Goal: Task Accomplishment & Management: Use online tool/utility

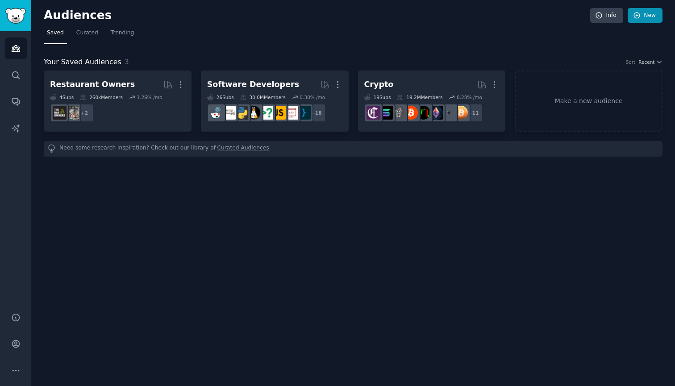
click at [635, 22] on link "New" at bounding box center [645, 15] width 35 height 15
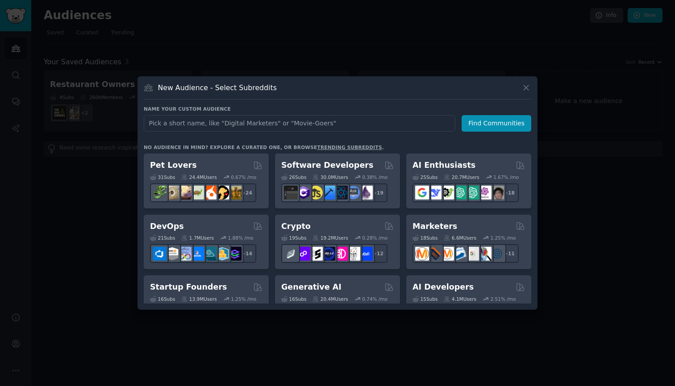
click at [198, 122] on input "text" at bounding box center [300, 123] width 312 height 17
type input "founders"
click at [496, 121] on button "Find Communities" at bounding box center [497, 123] width 70 height 17
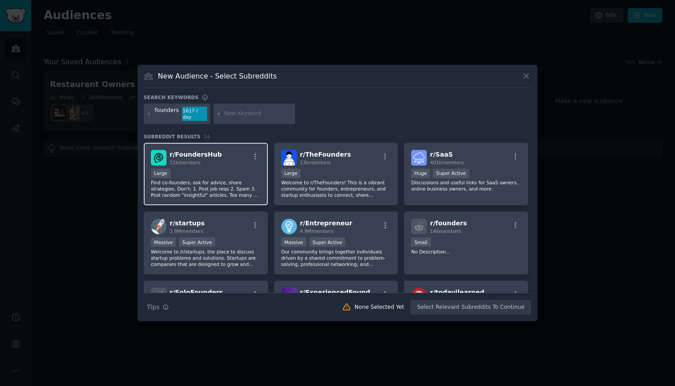
click at [205, 172] on div "Large" at bounding box center [206, 174] width 110 height 11
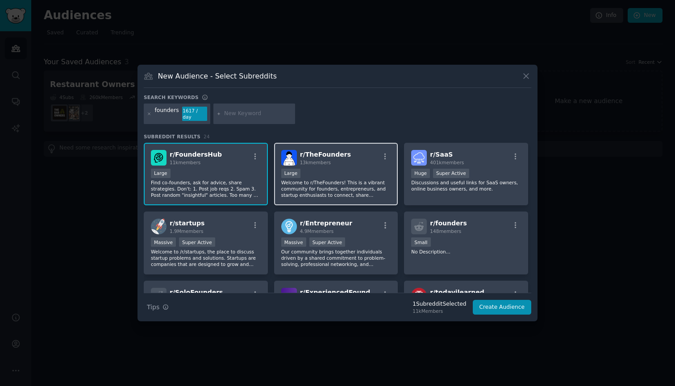
click at [309, 182] on p "Welcome to r/TheFounders! This is a vibrant community for founders, entrepreneu…" at bounding box center [336, 189] width 110 height 19
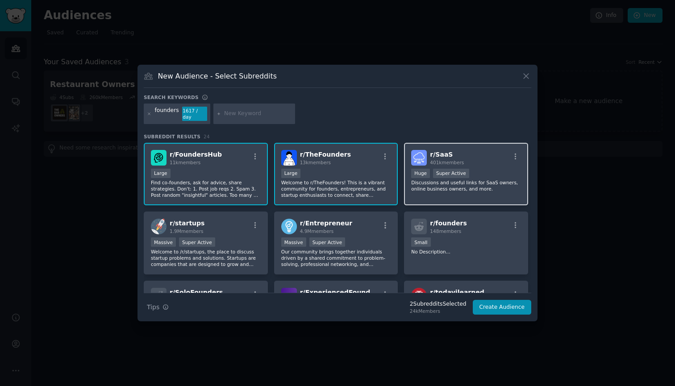
click at [467, 182] on p "Discussions and useful links for SaaS owners, online business owners, and more." at bounding box center [466, 186] width 110 height 13
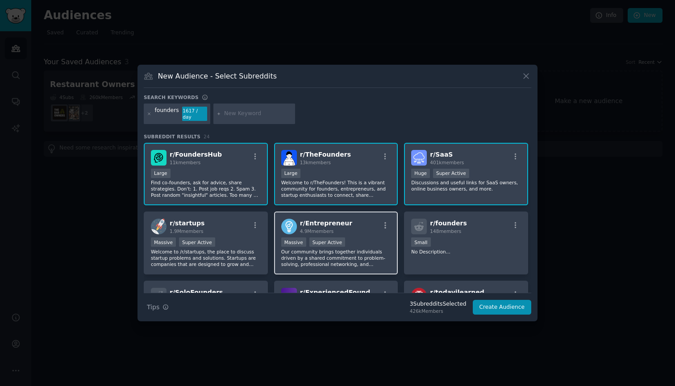
click at [353, 238] on div ">= 95th percentile for submissions / day Massive Super Active" at bounding box center [336, 243] width 110 height 11
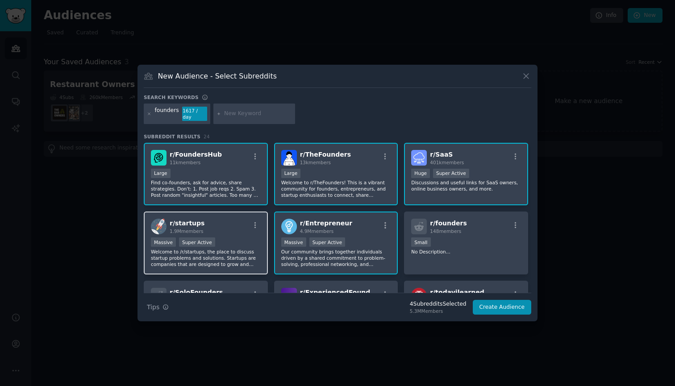
click at [218, 249] on p "Welcome to /r/startups, the place to discuss startup problems and solutions. St…" at bounding box center [206, 258] width 110 height 19
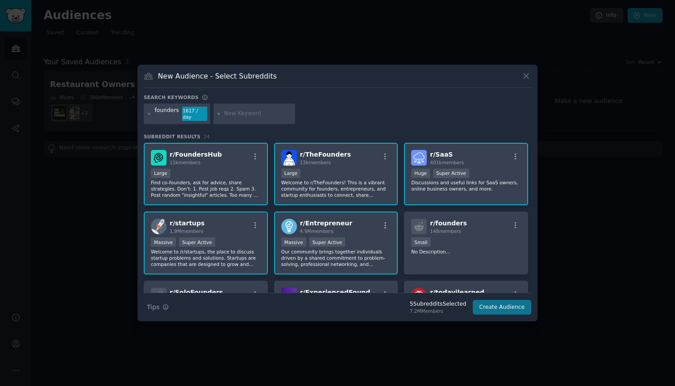
click at [511, 307] on button "Create Audience" at bounding box center [502, 307] width 59 height 15
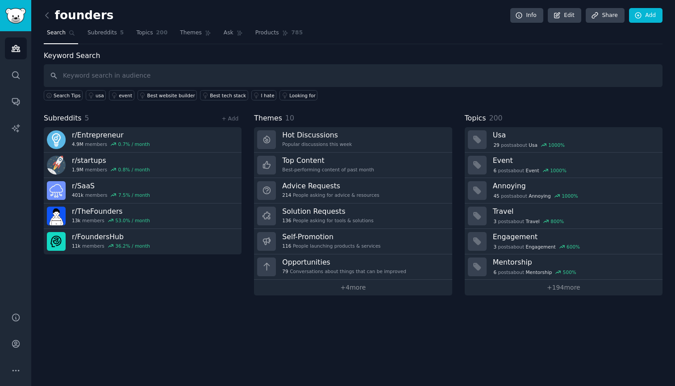
click at [52, 17] on link at bounding box center [49, 15] width 11 height 14
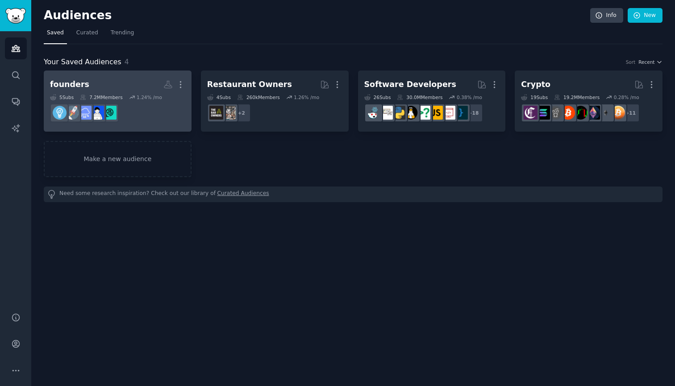
click at [149, 107] on dd at bounding box center [117, 112] width 135 height 25
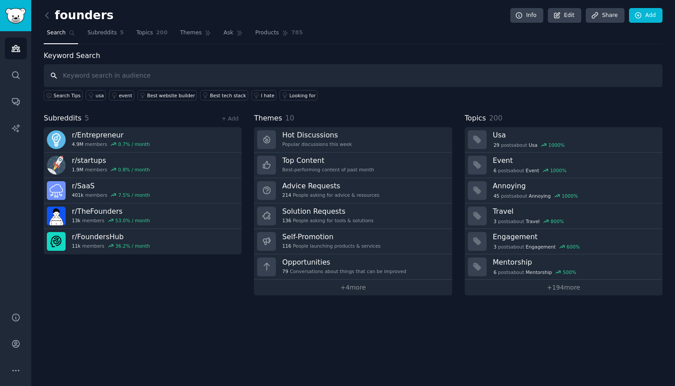
paste input "GrowthHacking"
type input "GrowthHacking"
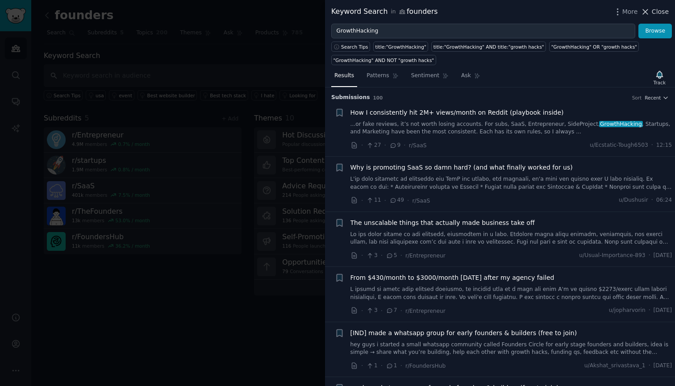
click at [655, 12] on span "Close" at bounding box center [660, 11] width 17 height 9
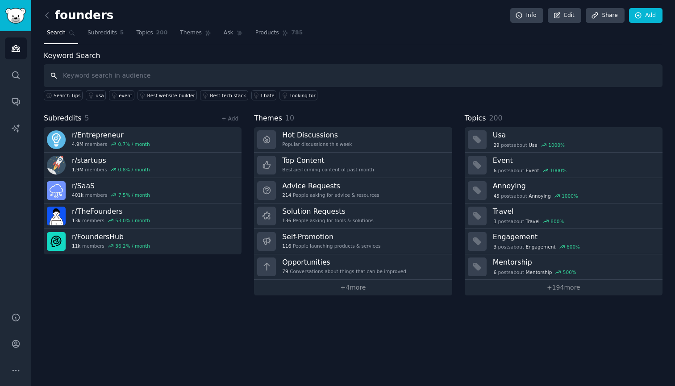
click at [95, 73] on input "text" at bounding box center [353, 75] width 619 height 23
click at [91, 30] on span "Subreddits" at bounding box center [102, 33] width 29 height 8
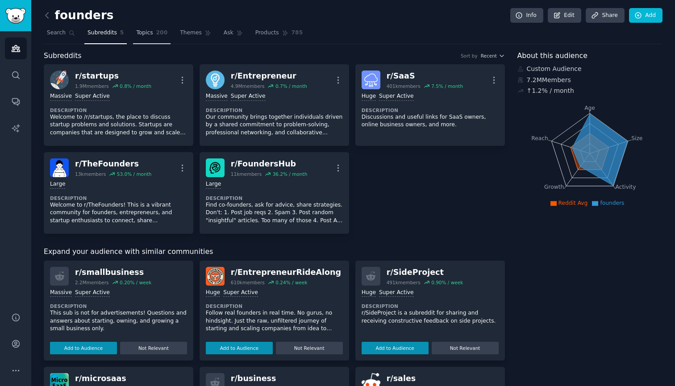
click at [157, 36] on span "200" at bounding box center [162, 33] width 12 height 8
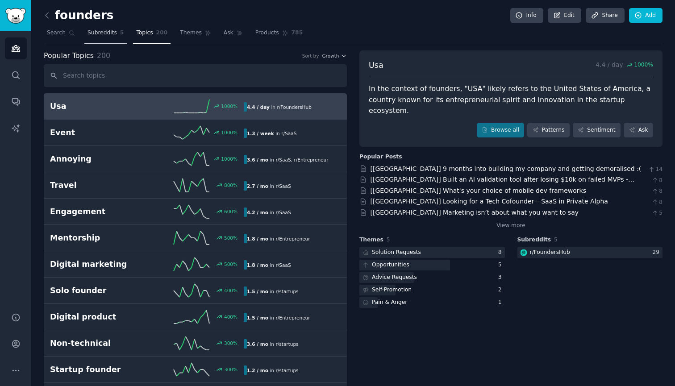
click at [113, 42] on link "Subreddits 5" at bounding box center [105, 35] width 42 height 18
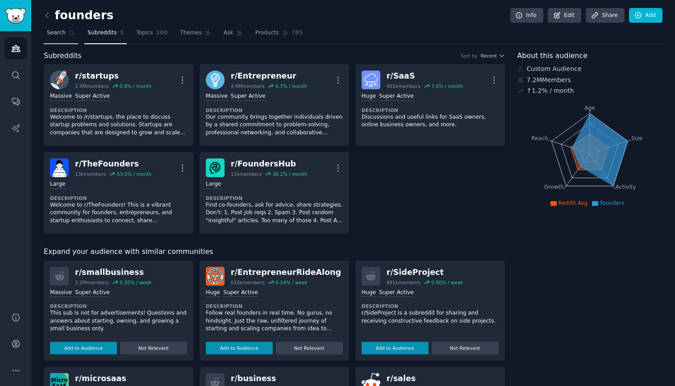
click at [59, 31] on span "Search" at bounding box center [56, 33] width 19 height 8
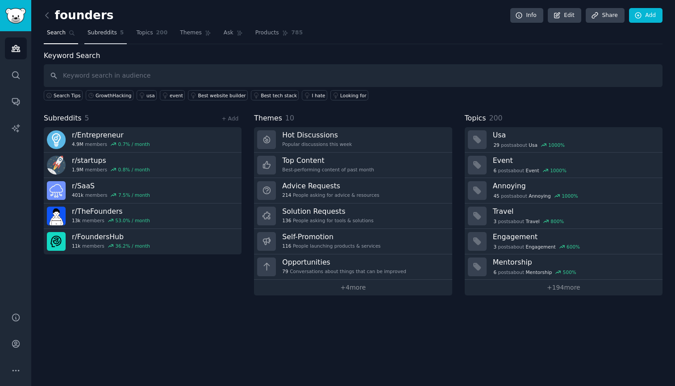
click at [109, 34] on span "Subreddits" at bounding box center [102, 33] width 29 height 8
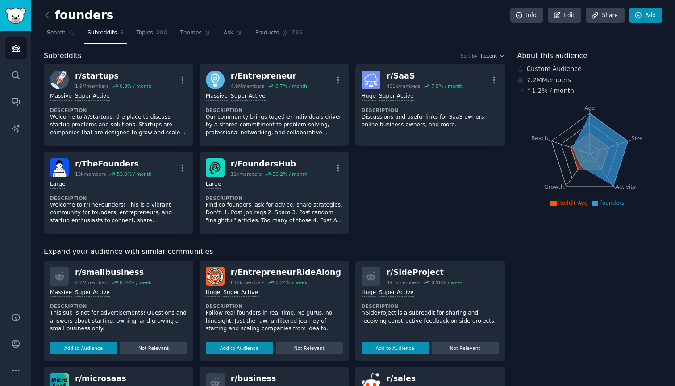
click at [652, 19] on link "Add" at bounding box center [645, 15] width 33 height 15
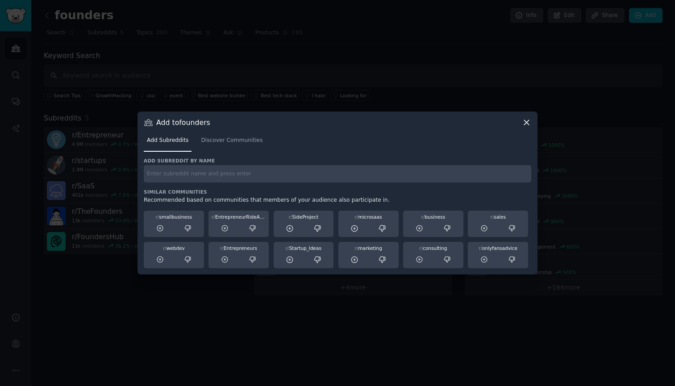
click at [255, 172] on input "text" at bounding box center [338, 173] width 388 height 17
paste input "GrowthHacking"
type input "GrowthHacking"
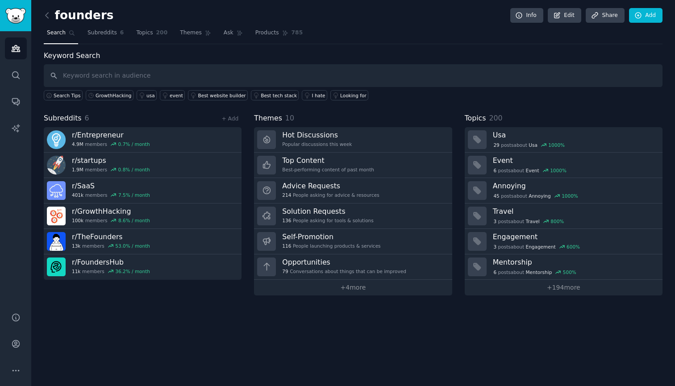
click at [8, 206] on div "Audiences Search Conversations AI Reports" at bounding box center [15, 166] width 31 height 271
click at [17, 81] on link "Search" at bounding box center [16, 75] width 22 height 22
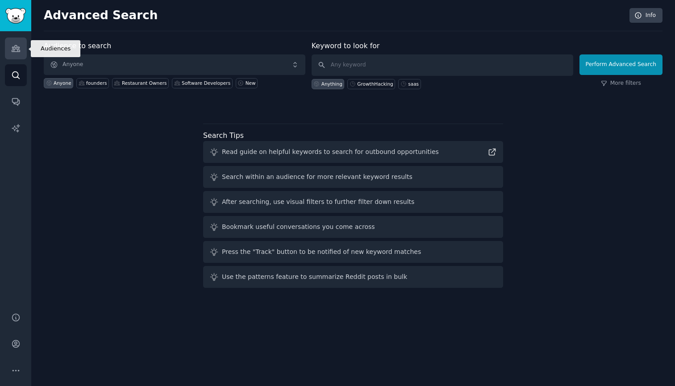
click at [12, 49] on icon "Sidebar" at bounding box center [15, 48] width 9 height 9
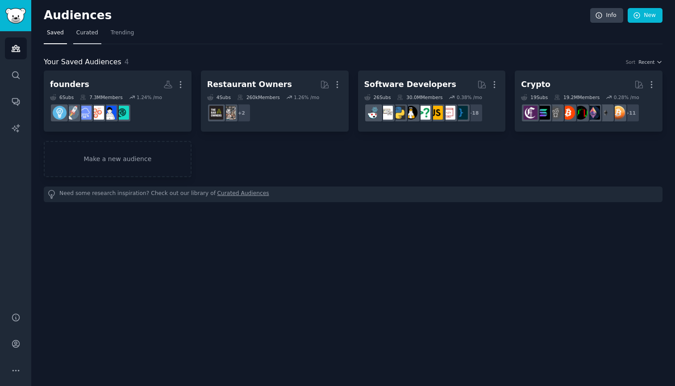
click at [89, 34] on span "Curated" at bounding box center [87, 33] width 22 height 8
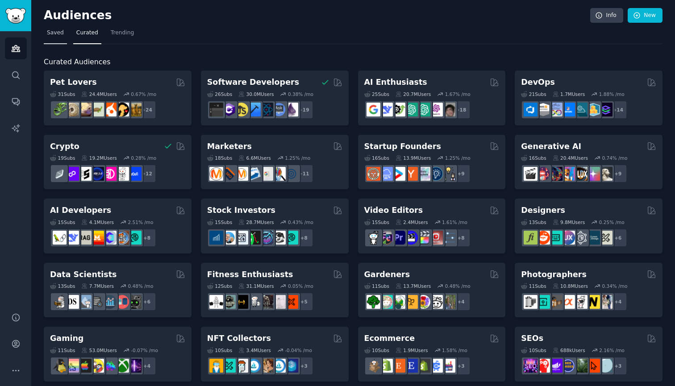
click at [57, 38] on link "Saved" at bounding box center [55, 35] width 23 height 18
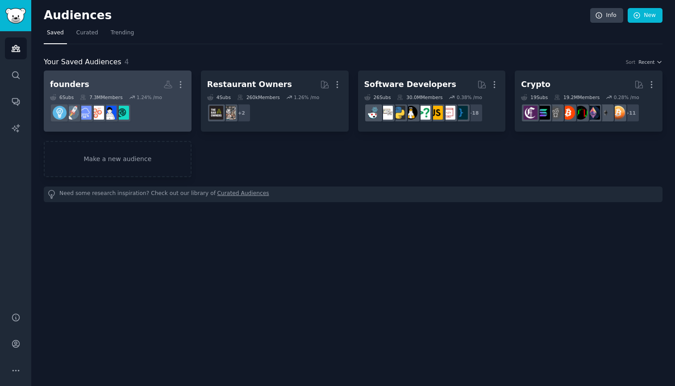
click at [106, 73] on link "founders More 6 Sub s 7.3M Members 1.24 % /mo r/FoundersHub" at bounding box center [118, 101] width 148 height 61
click at [108, 81] on h2 "founders More" at bounding box center [117, 85] width 135 height 16
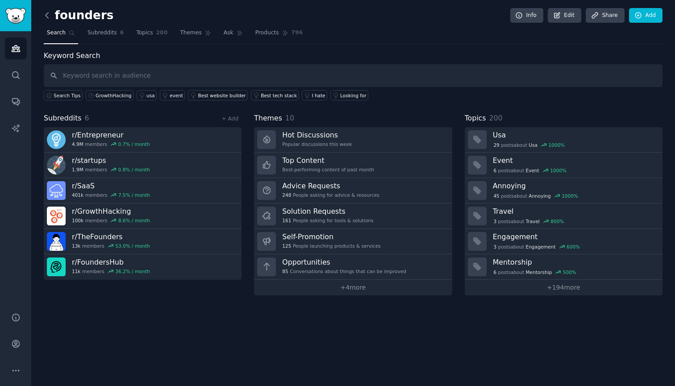
click at [46, 17] on icon at bounding box center [46, 15] width 9 height 9
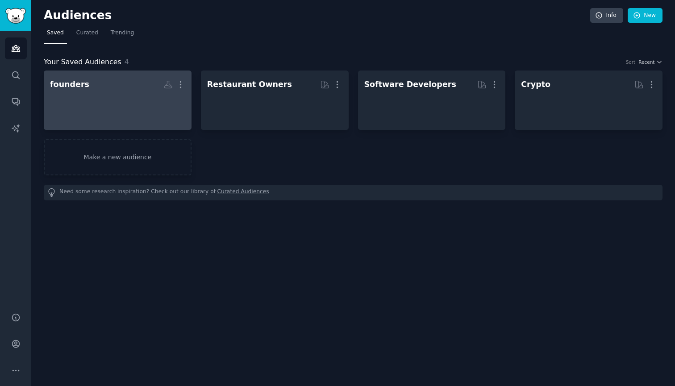
click at [98, 97] on div at bounding box center [117, 107] width 135 height 31
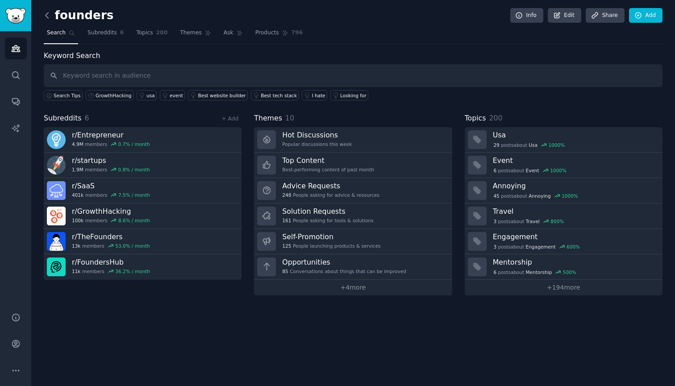
click at [49, 13] on icon at bounding box center [46, 15] width 9 height 9
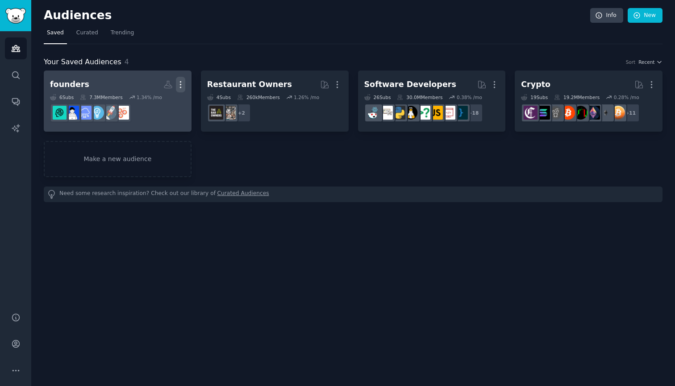
click at [181, 86] on icon "button" at bounding box center [180, 84] width 9 height 9
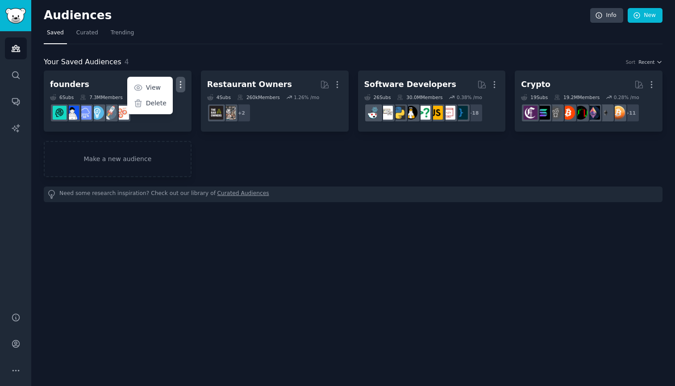
click at [228, 166] on div "founders More View Delete 6 Sub s 7.3M Members 1.34 % /mo Restaurant Owners Mor…" at bounding box center [353, 124] width 619 height 107
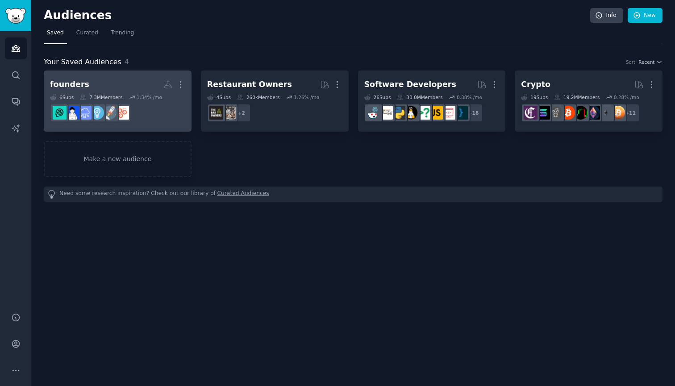
click at [122, 81] on h2 "founders More" at bounding box center [117, 85] width 135 height 16
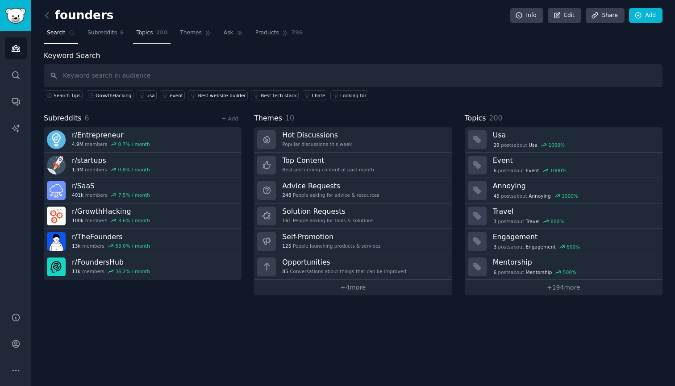
click at [146, 36] on span "Topics" at bounding box center [144, 33] width 17 height 8
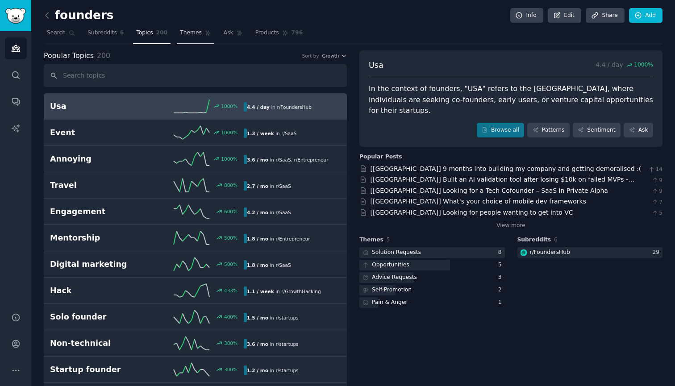
click at [193, 33] on span "Themes" at bounding box center [191, 33] width 22 height 8
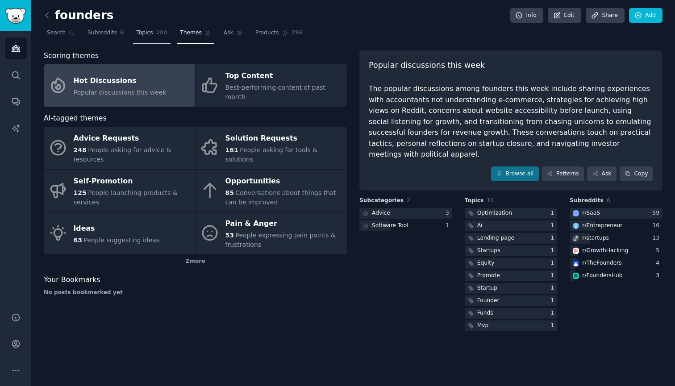
click at [156, 33] on span "200" at bounding box center [162, 33] width 12 height 8
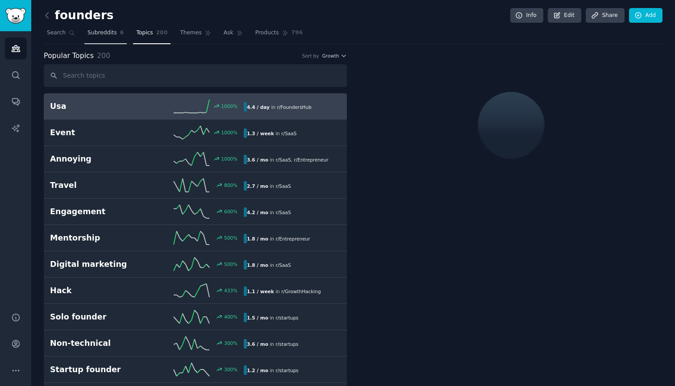
click at [102, 35] on span "Subreddits" at bounding box center [102, 33] width 29 height 8
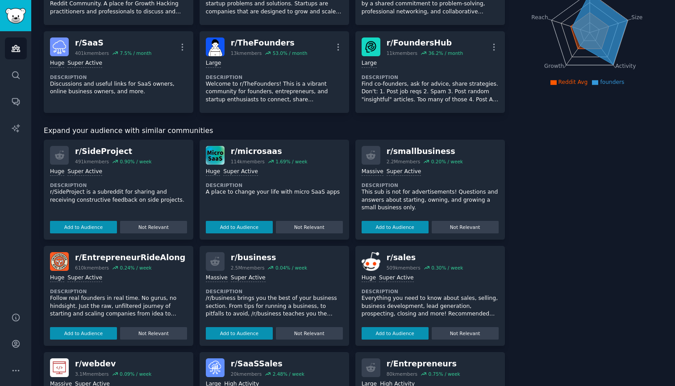
scroll to position [113, 0]
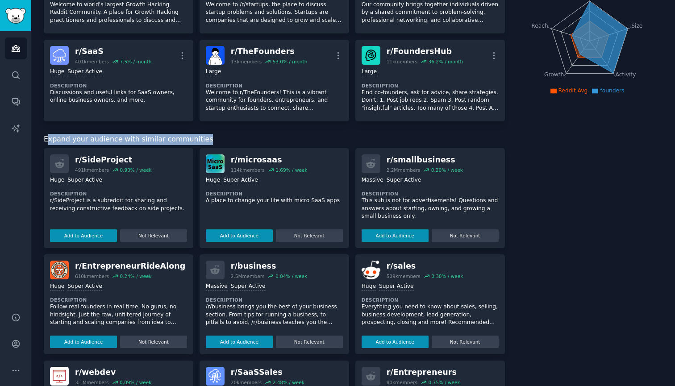
drag, startPoint x: 216, startPoint y: 140, endPoint x: 50, endPoint y: 138, distance: 166.1
click at [50, 138] on div "Expand your audience with similar communities" at bounding box center [274, 139] width 461 height 11
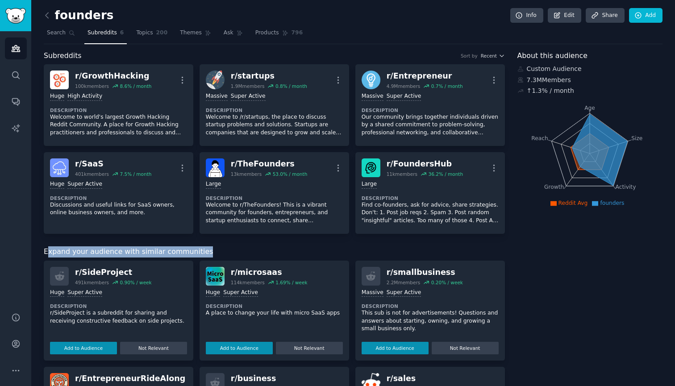
scroll to position [0, 0]
click at [58, 32] on span "Search" at bounding box center [56, 33] width 19 height 8
